Goal: Navigation & Orientation: Understand site structure

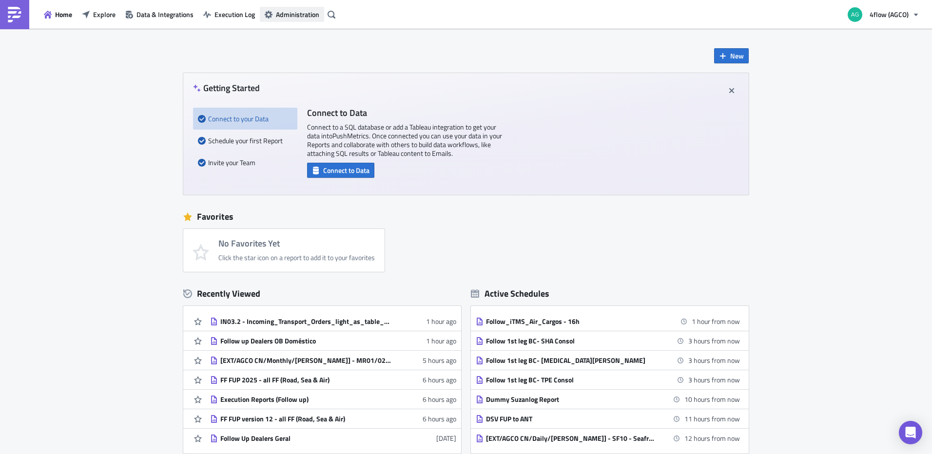
click at [273, 14] on button "Administration" at bounding box center [292, 14] width 64 height 15
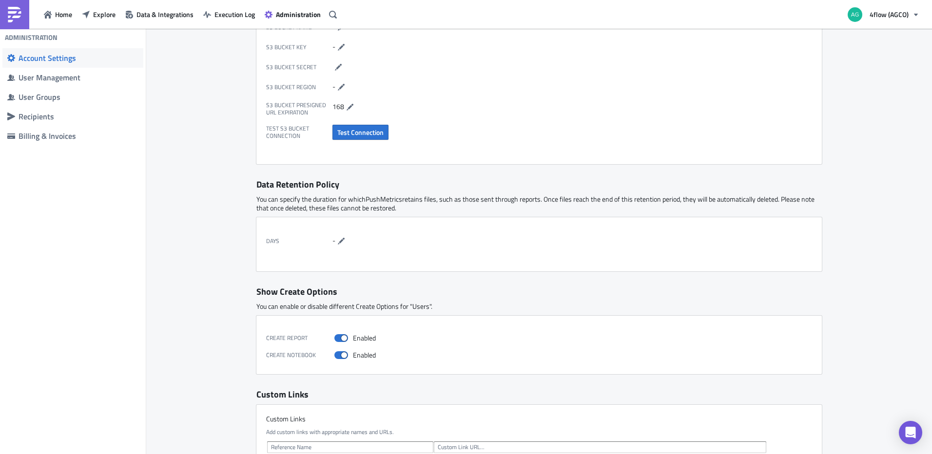
scroll to position [271, 0]
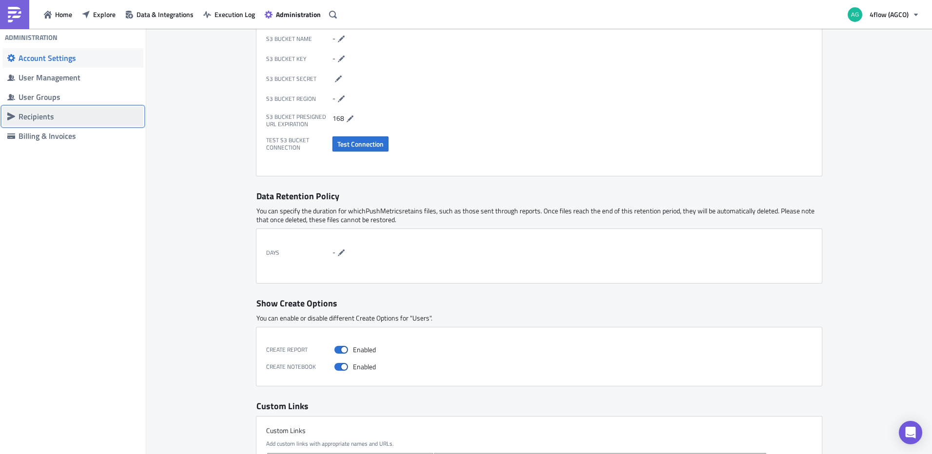
click at [59, 120] on div "Recipients" at bounding box center [79, 117] width 120 height 10
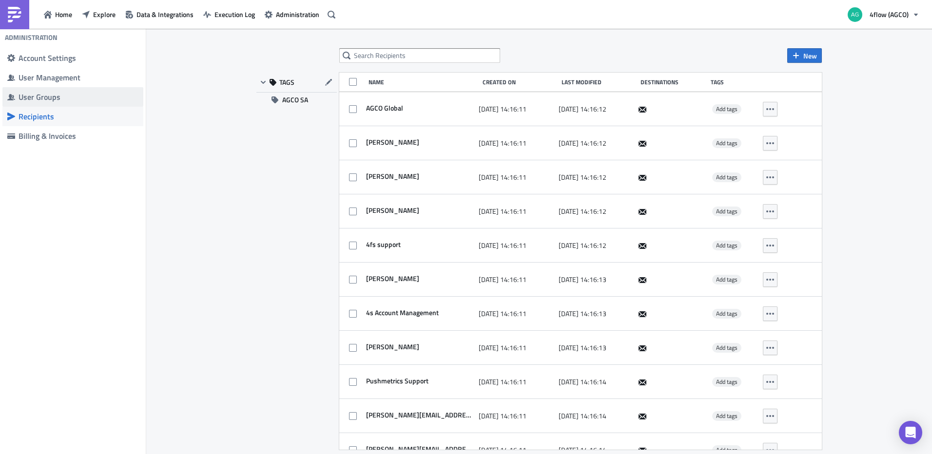
click at [58, 96] on div "User Groups" at bounding box center [79, 97] width 120 height 10
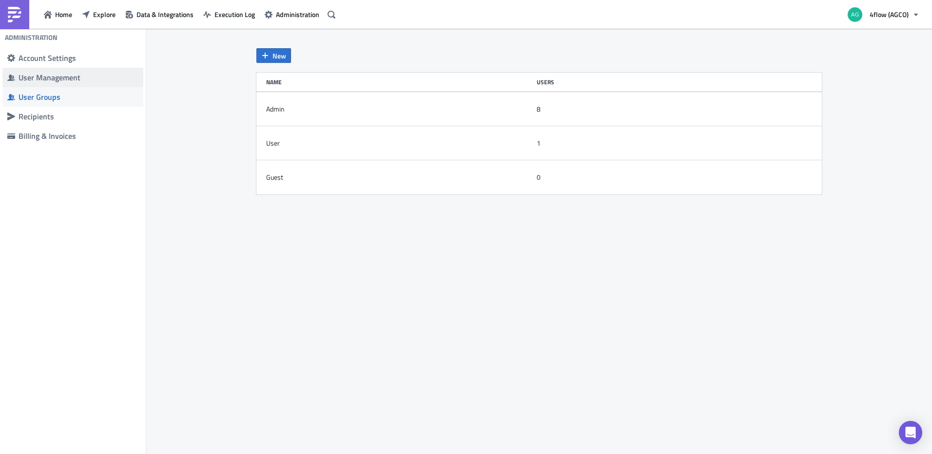
click at [55, 77] on div "User Management" at bounding box center [79, 78] width 120 height 10
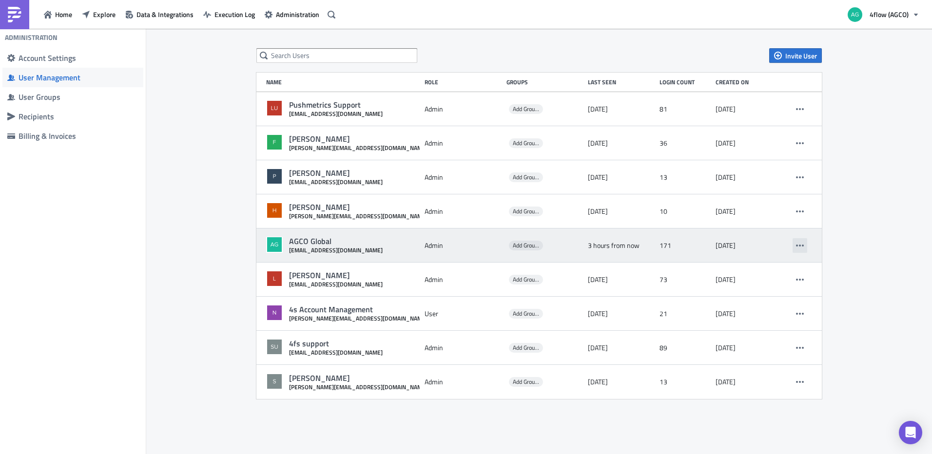
click at [797, 245] on icon "button" at bounding box center [800, 246] width 8 height 2
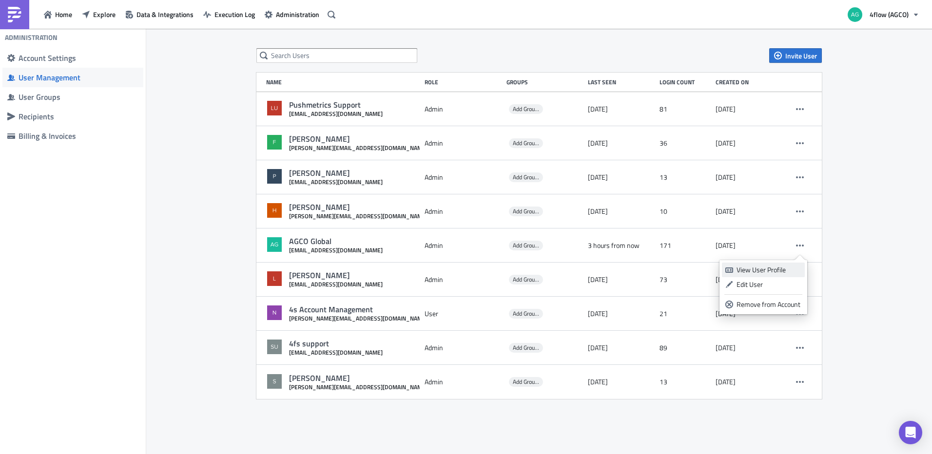
click at [773, 272] on div "View User Profile" at bounding box center [768, 270] width 65 height 10
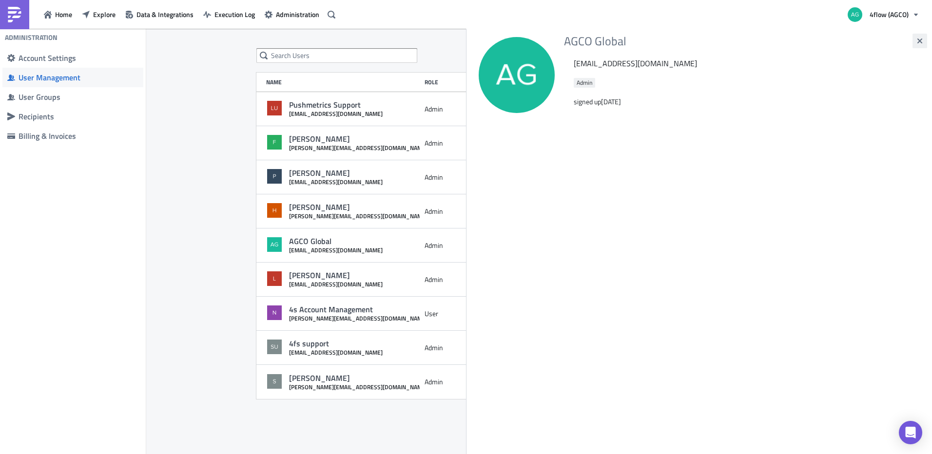
click at [924, 41] on button "button" at bounding box center [919, 41] width 15 height 15
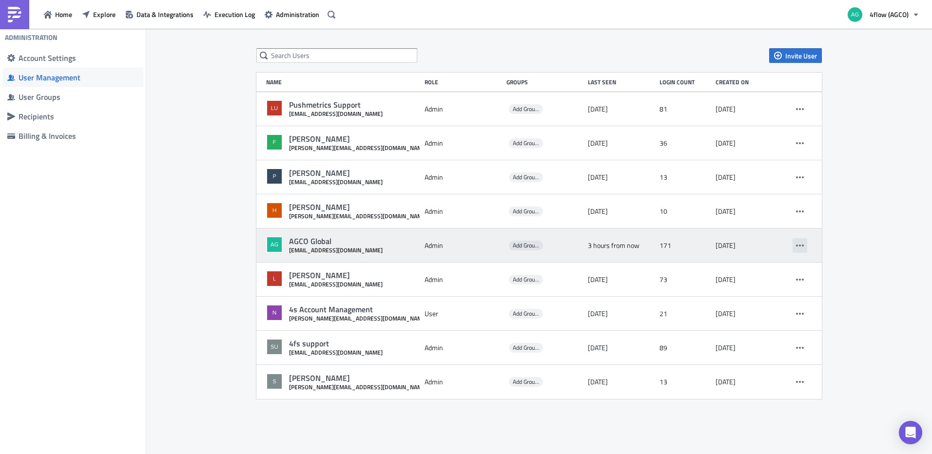
click at [802, 246] on icon "button" at bounding box center [800, 246] width 8 height 2
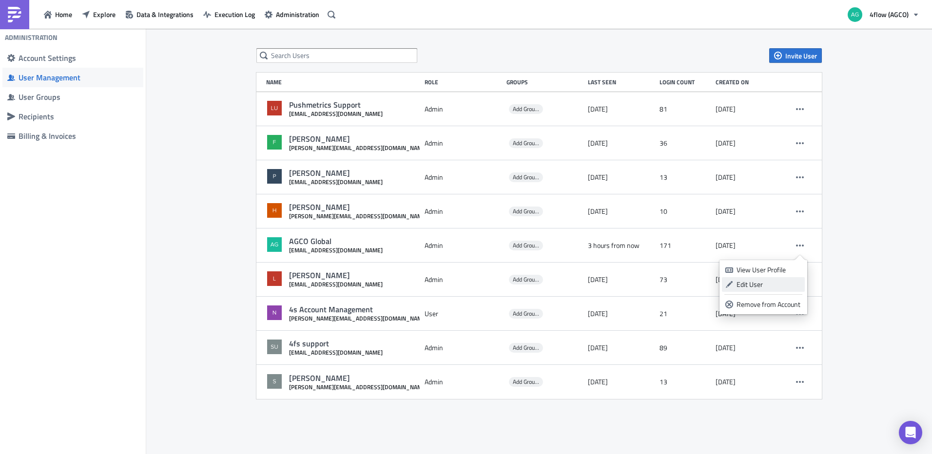
click at [783, 287] on div "Edit User" at bounding box center [768, 285] width 65 height 10
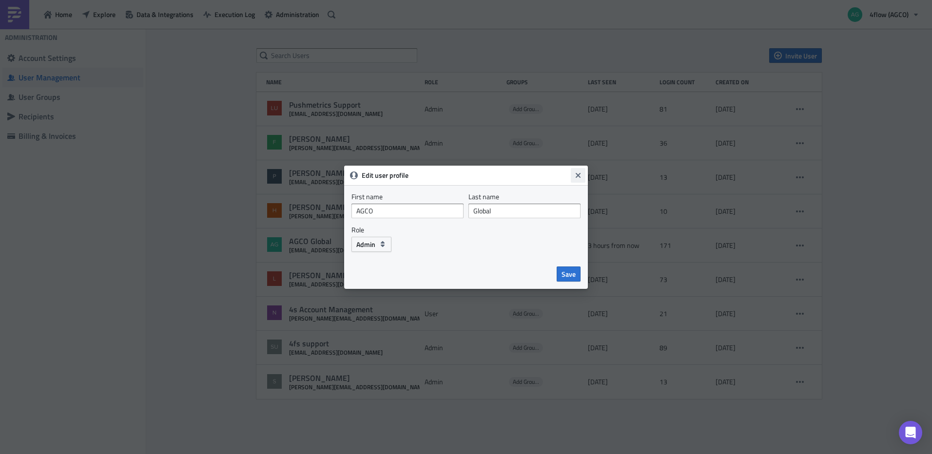
click at [577, 174] on icon "Close" at bounding box center [577, 174] width 5 height 5
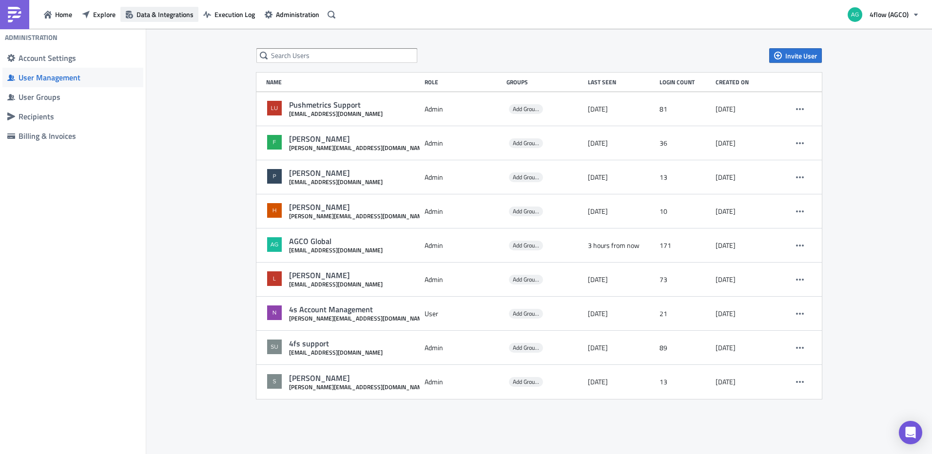
click at [175, 19] on button "Data & Integrations" at bounding box center [159, 14] width 78 height 15
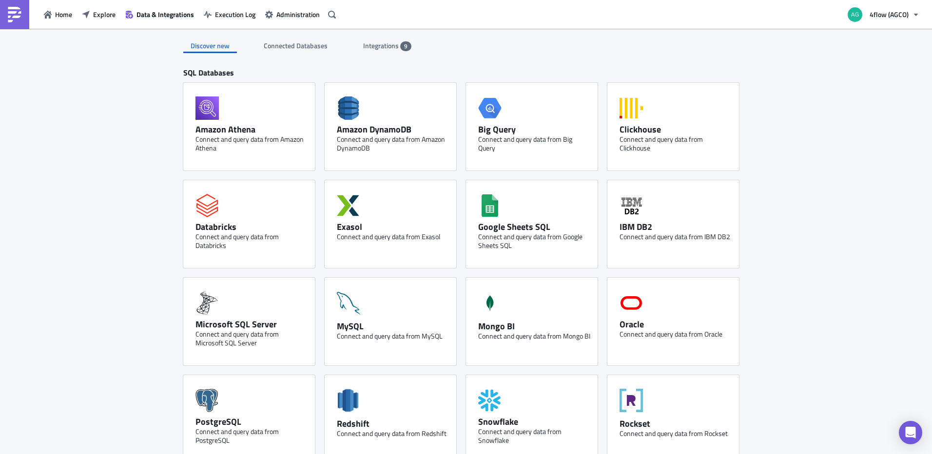
click at [386, 47] on span "Integrations" at bounding box center [381, 45] width 37 height 10
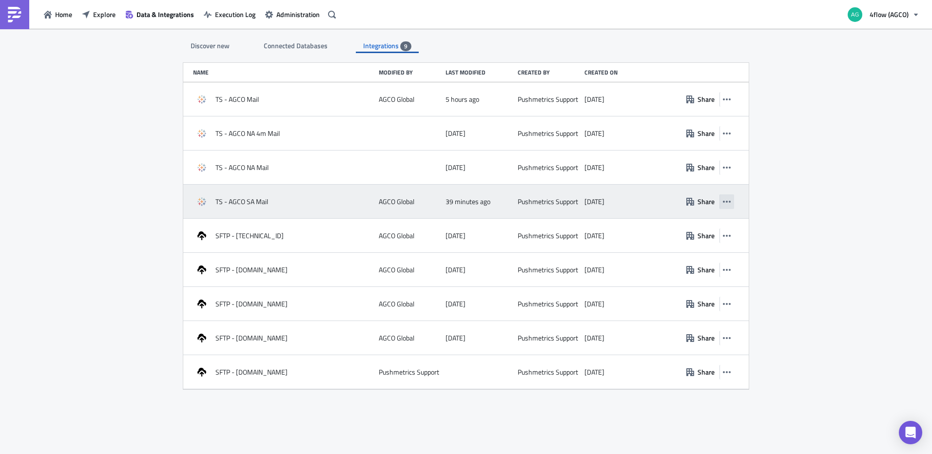
click at [727, 201] on icon "button" at bounding box center [727, 202] width 8 height 8
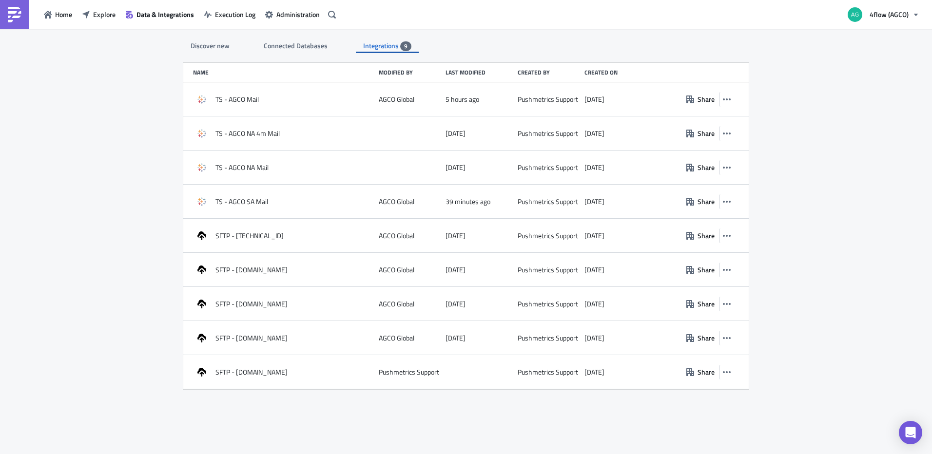
click at [293, 47] on span "Connected Databases" at bounding box center [296, 45] width 65 height 10
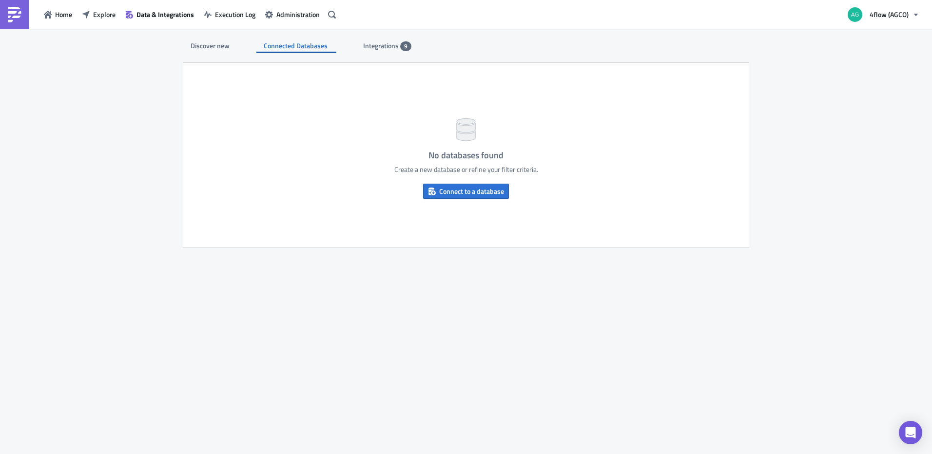
click at [229, 52] on div "Discover new" at bounding box center [210, 45] width 54 height 15
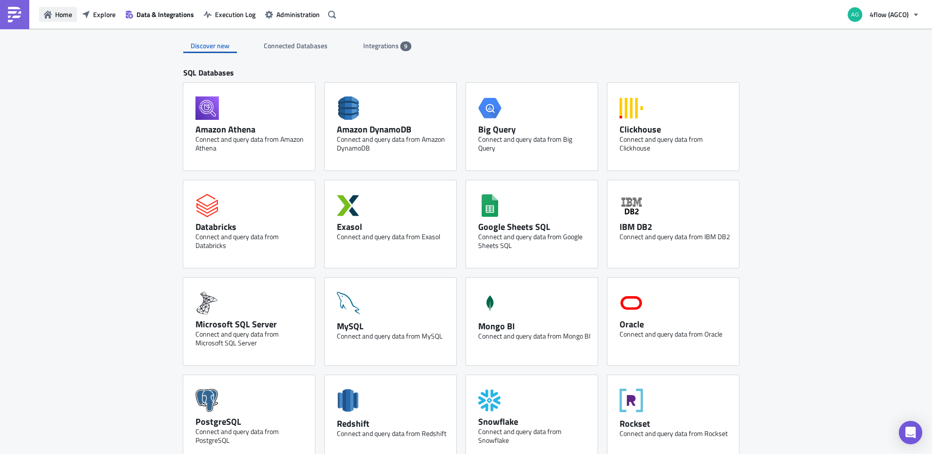
click at [66, 19] on span "Home" at bounding box center [63, 14] width 17 height 10
